Goal: Task Accomplishment & Management: Complete application form

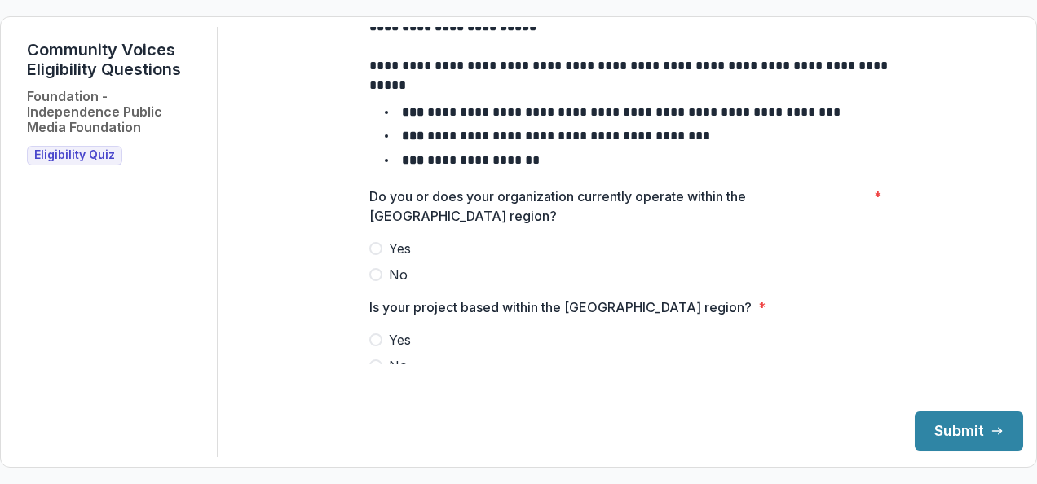
scroll to position [86, 0]
click at [373, 256] on span at bounding box center [375, 249] width 13 height 13
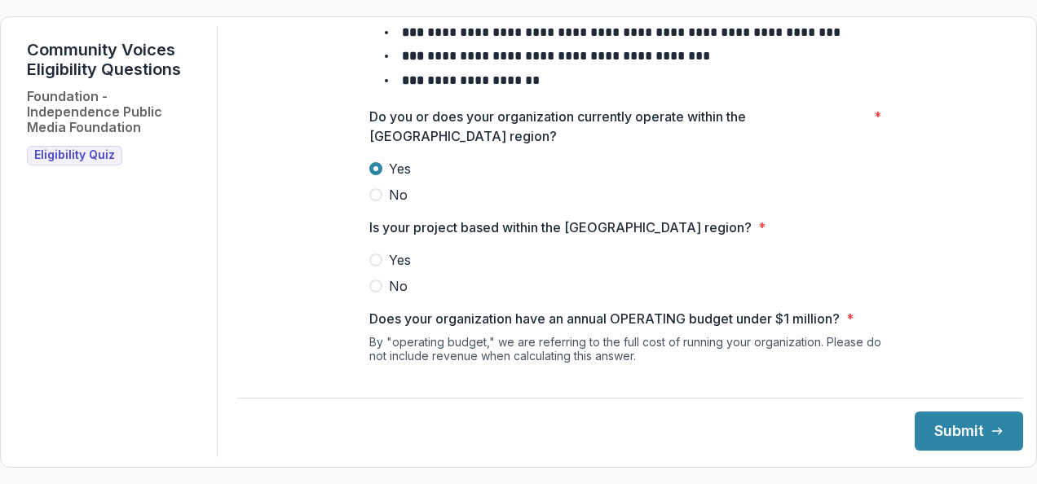
scroll to position [168, 0]
click at [377, 266] on span at bounding box center [375, 259] width 13 height 13
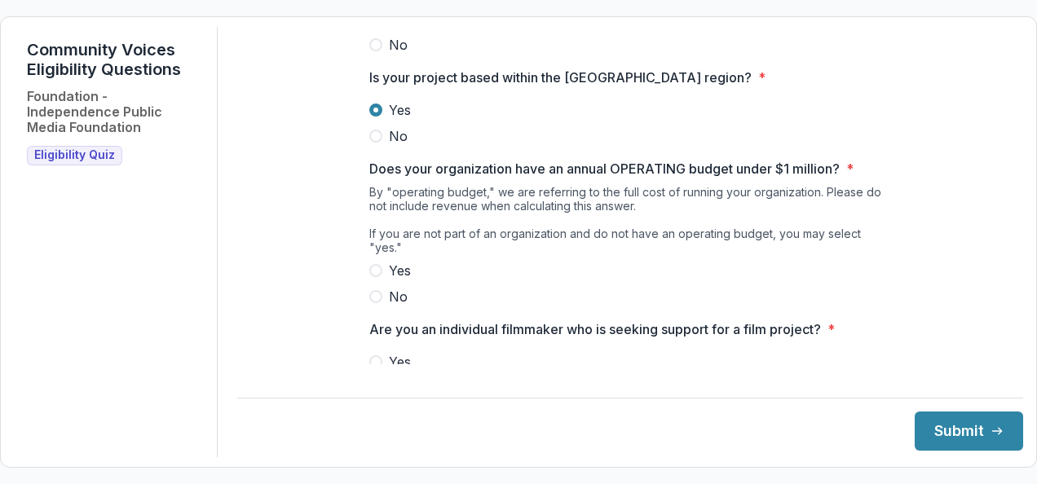
scroll to position [318, 0]
click at [372, 268] on span at bounding box center [375, 269] width 13 height 13
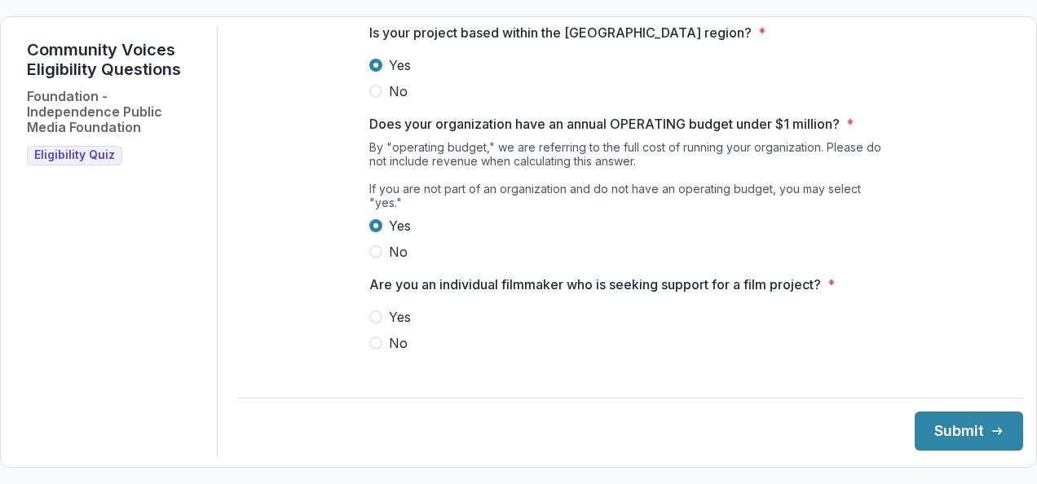
click at [373, 338] on span at bounding box center [375, 343] width 13 height 13
click at [915, 431] on button "Submit" at bounding box center [969, 431] width 108 height 39
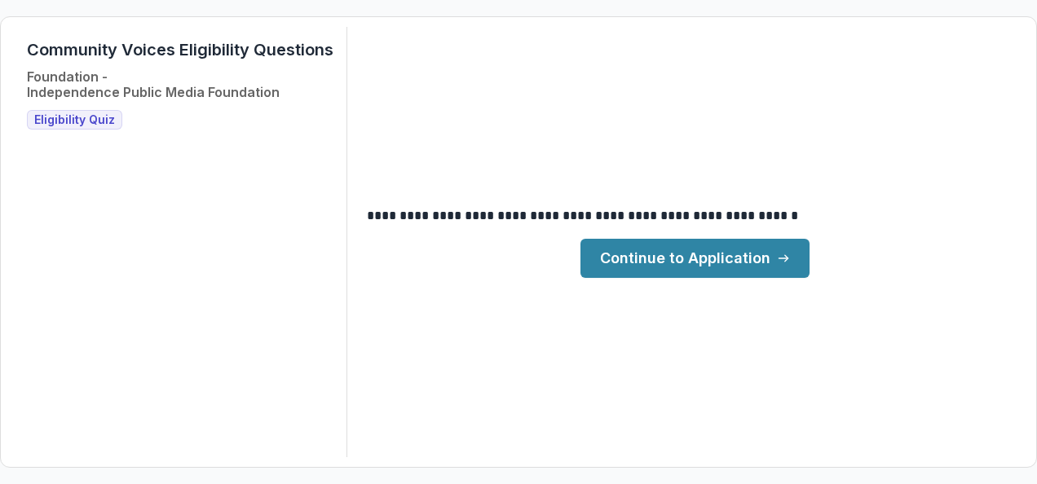
click at [727, 275] on link "Continue to Application" at bounding box center [695, 258] width 229 height 39
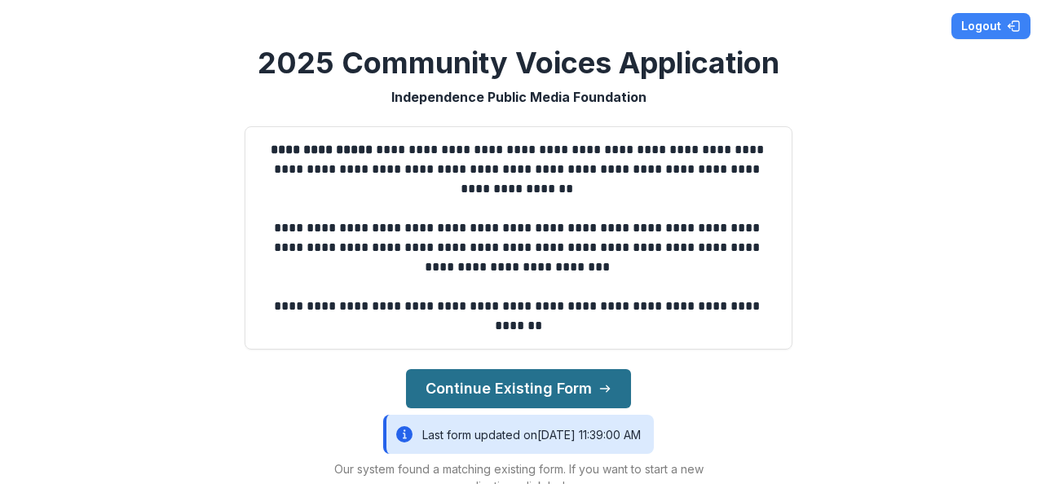
click at [556, 377] on button "Continue Existing Form" at bounding box center [518, 388] width 225 height 39
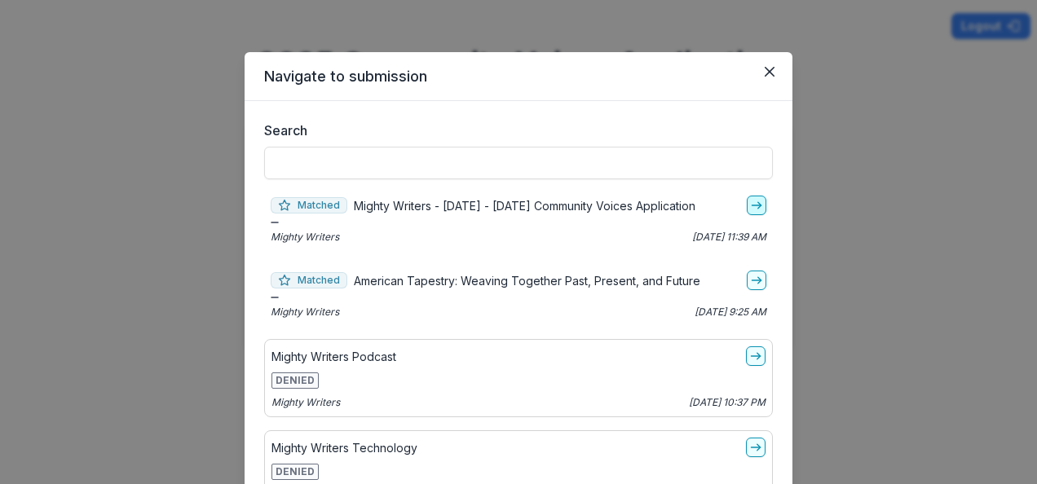
click at [757, 204] on link "go-to" at bounding box center [757, 206] width 20 height 20
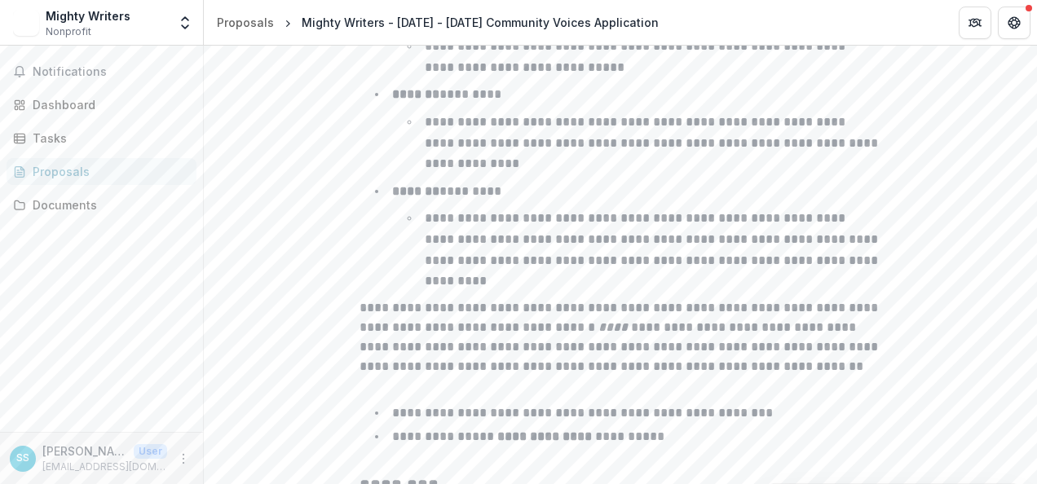
scroll to position [2774, 0]
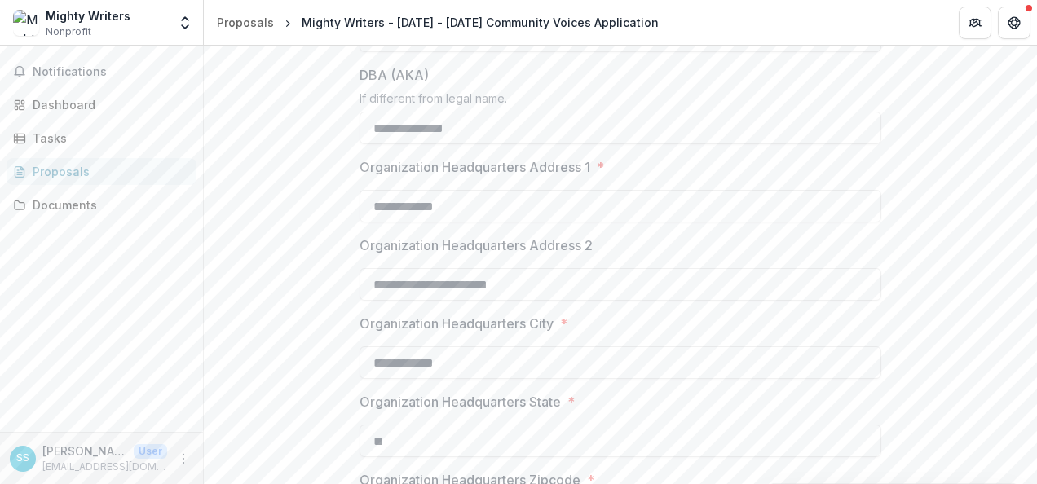
scroll to position [389, 0]
drag, startPoint x: 453, startPoint y: 207, endPoint x: 338, endPoint y: 201, distance: 116.0
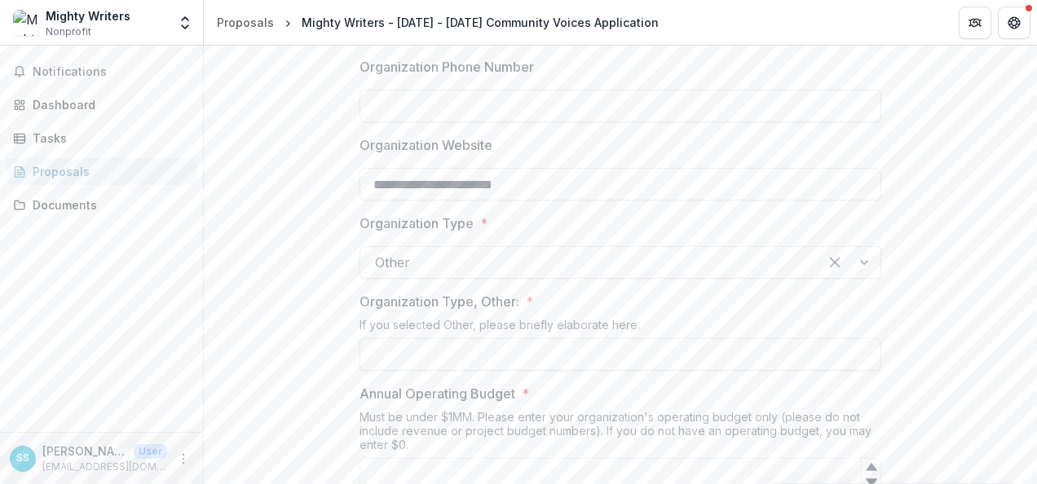
scroll to position [882, 0]
click at [394, 352] on input "Organization Type, Other: *" at bounding box center [621, 352] width 522 height 33
type input "*"
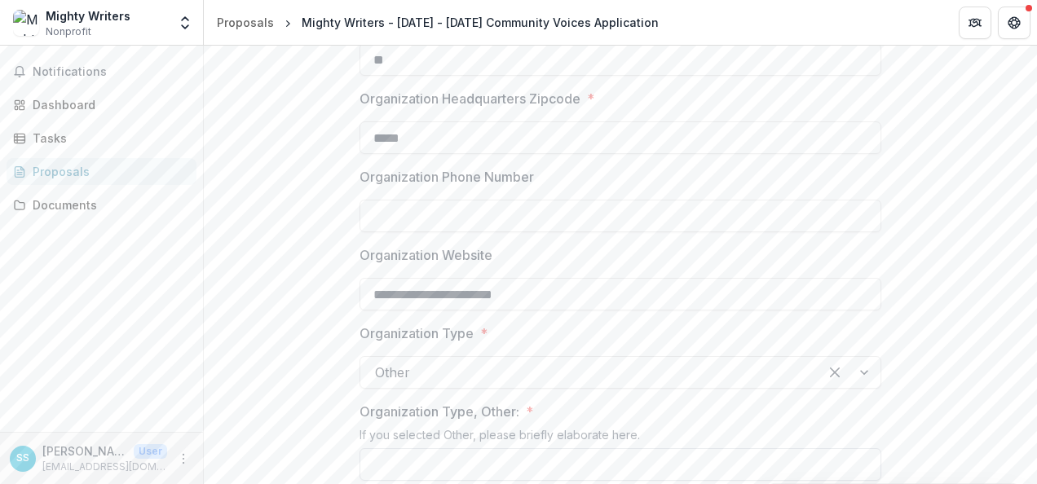
scroll to position [775, 0]
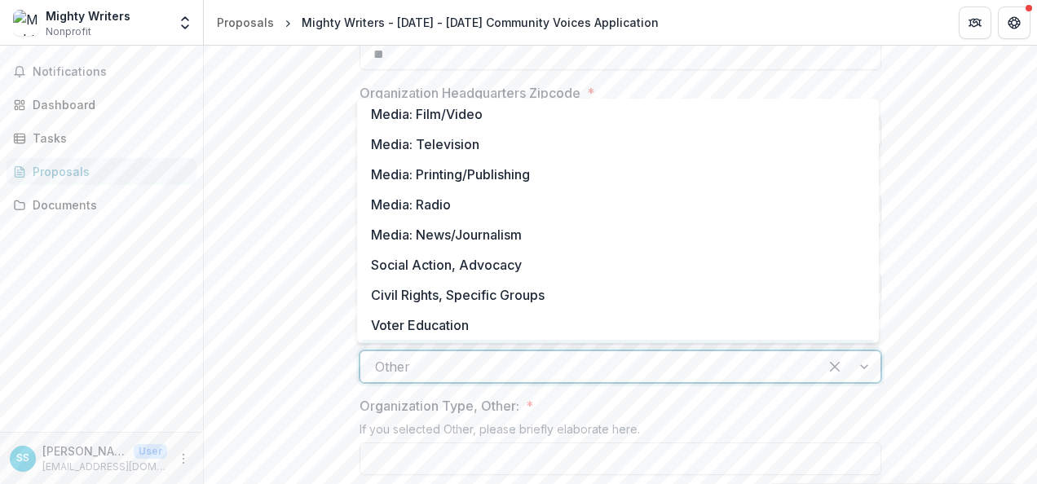
click at [415, 365] on div at bounding box center [589, 366] width 429 height 23
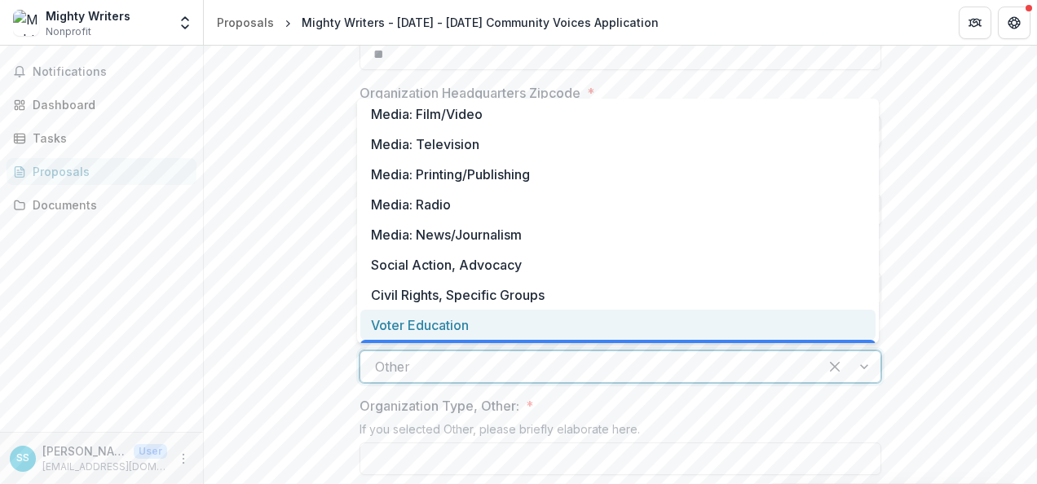
scroll to position [26, 0]
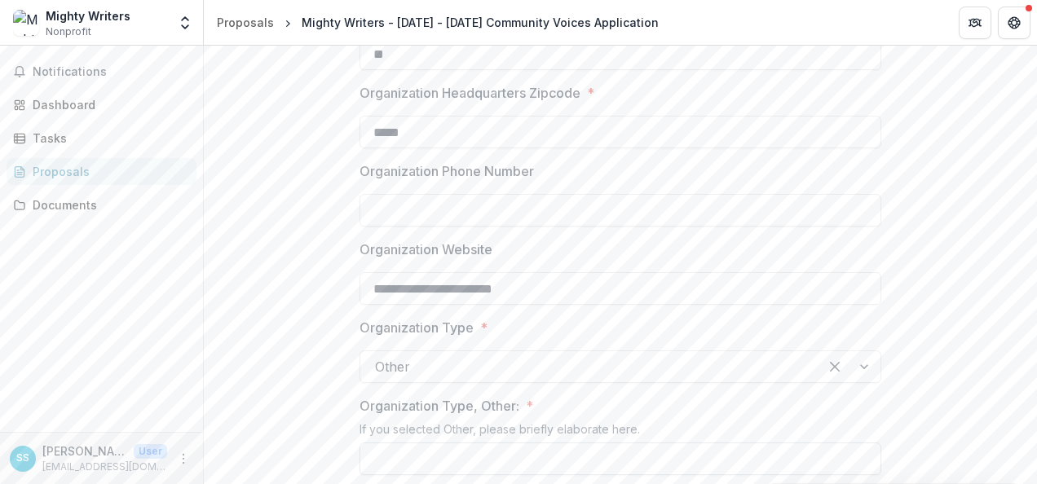
click at [431, 455] on input "Organization Type, Other: *" at bounding box center [621, 459] width 522 height 33
click at [375, 458] on input "**********" at bounding box center [621, 459] width 522 height 33
click at [425, 457] on input "**********" at bounding box center [621, 459] width 522 height 33
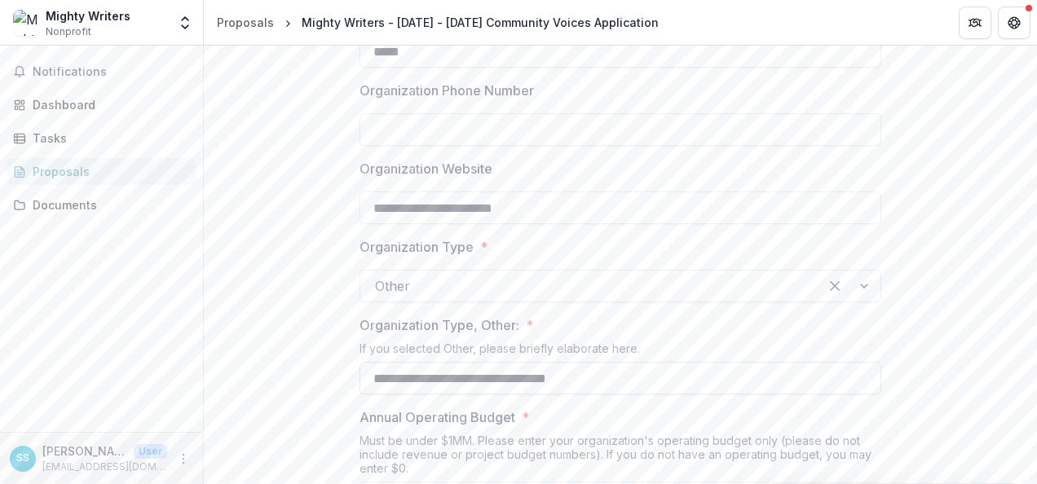
scroll to position [868, 0]
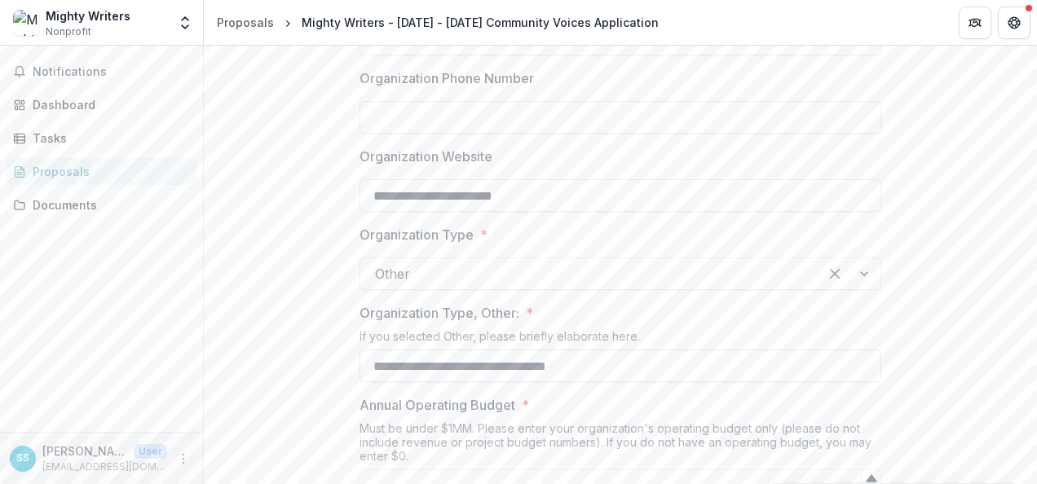
click at [512, 364] on input "**********" at bounding box center [621, 366] width 522 height 33
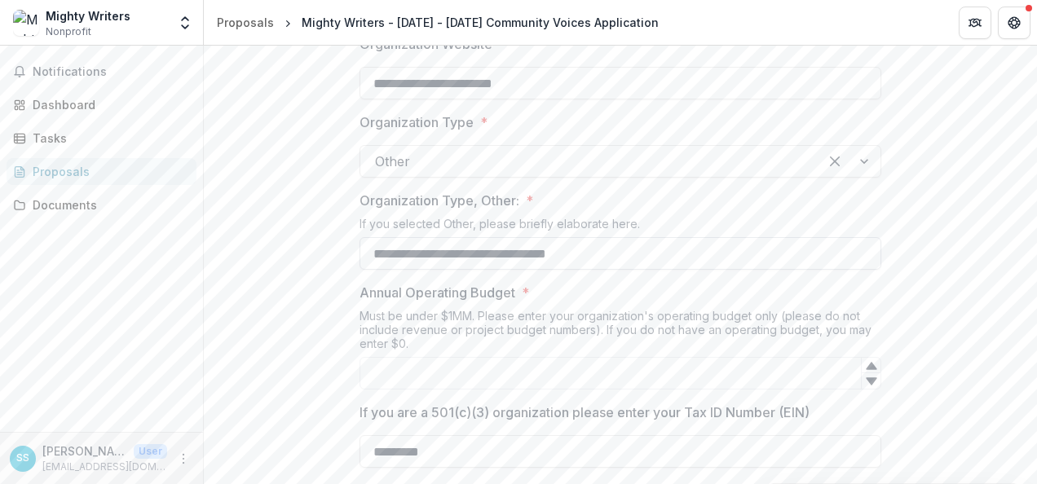
scroll to position [983, 0]
type input "**********"
click at [478, 377] on input "Annual Operating Budget *" at bounding box center [621, 371] width 522 height 33
